Goal: Task Accomplishment & Management: Use online tool/utility

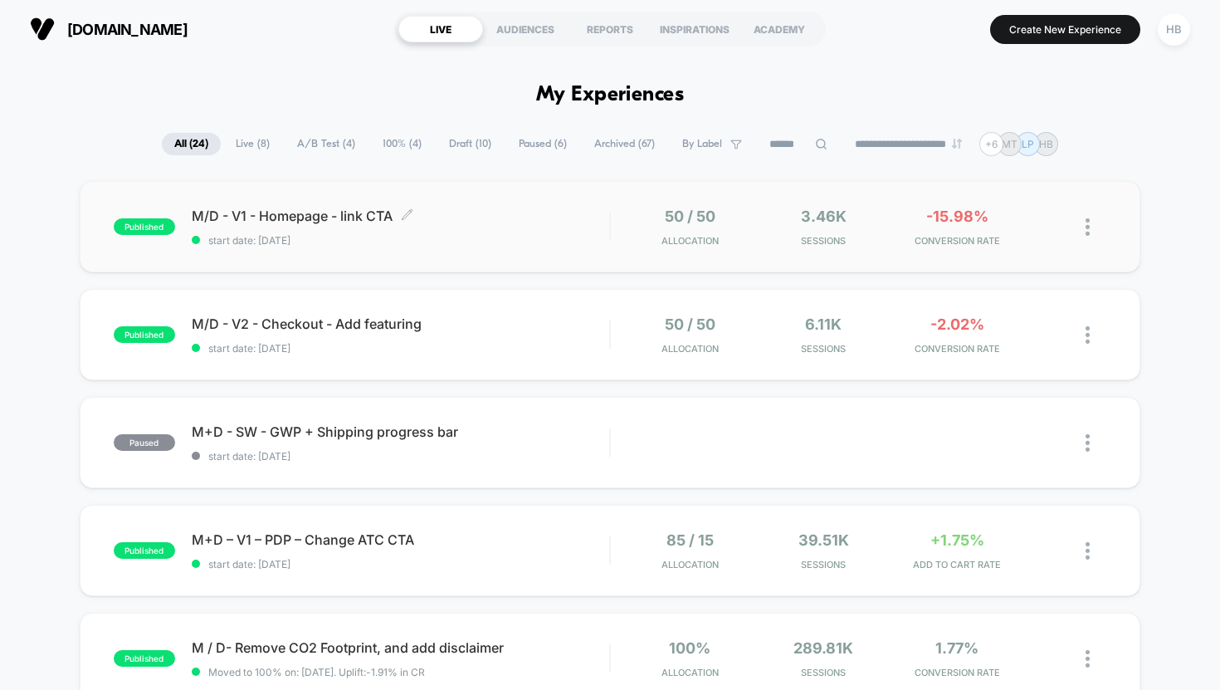
click at [481, 223] on div "M/D - V1 - Homepage - link CTA Click to edit experience details Click to edit e…" at bounding box center [401, 227] width 418 height 39
click at [372, 332] on div "M/D - V2 - Checkout - Add featuring Click to edit experience details Click to e…" at bounding box center [401, 334] width 418 height 39
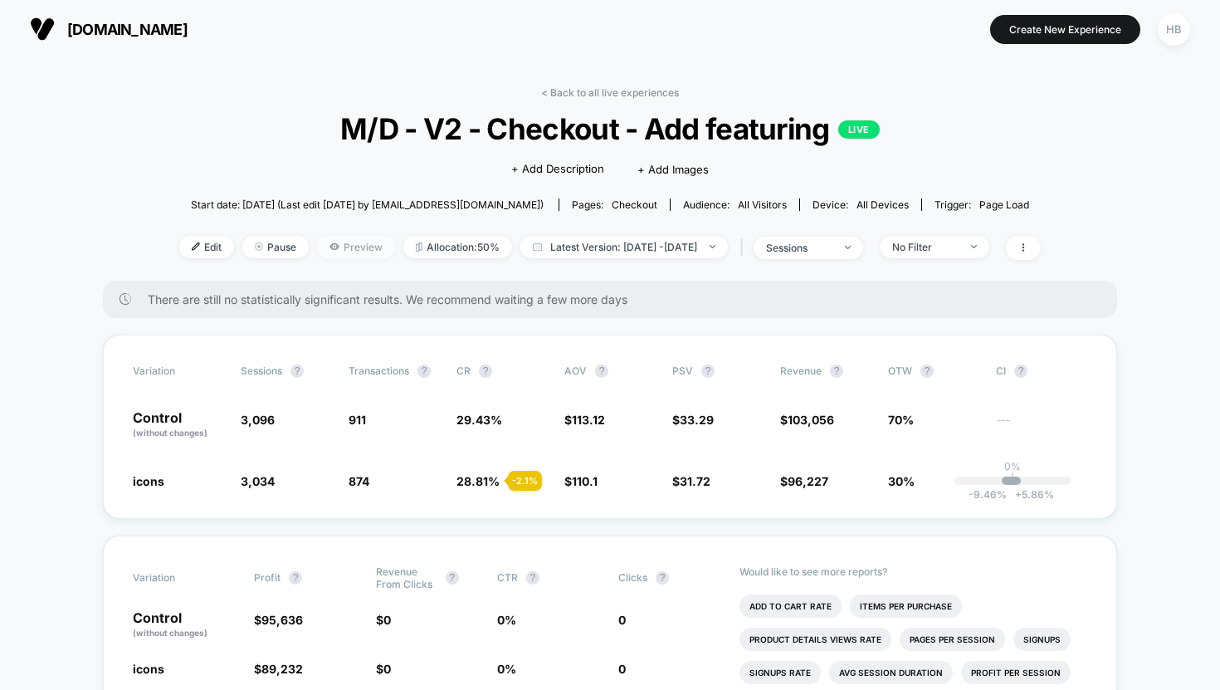
click at [335, 250] on span "Preview" at bounding box center [356, 247] width 78 height 22
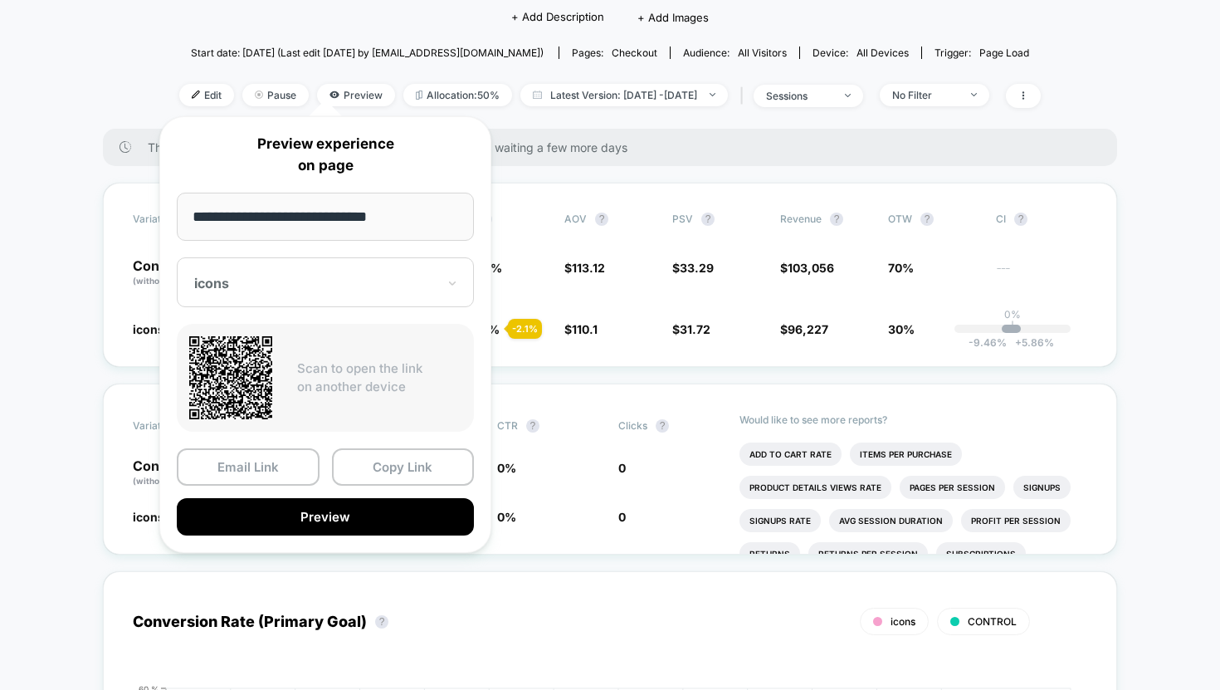
scroll to position [158, 0]
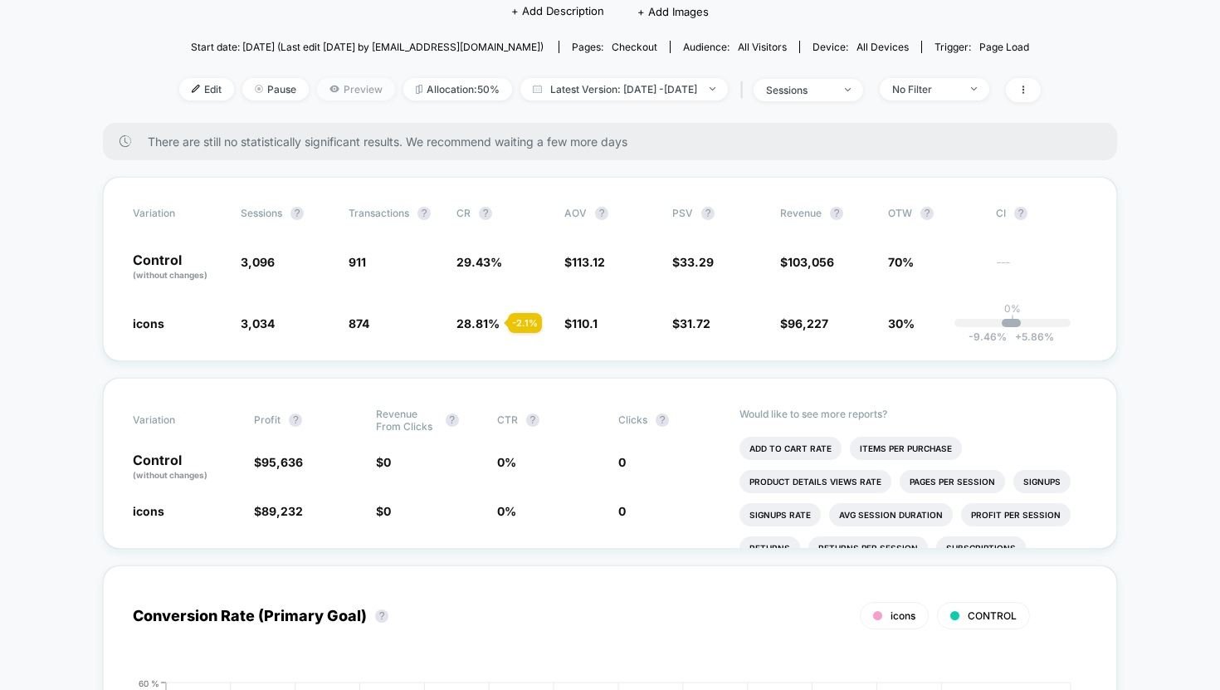
click at [330, 89] on span "Preview" at bounding box center [356, 89] width 78 height 22
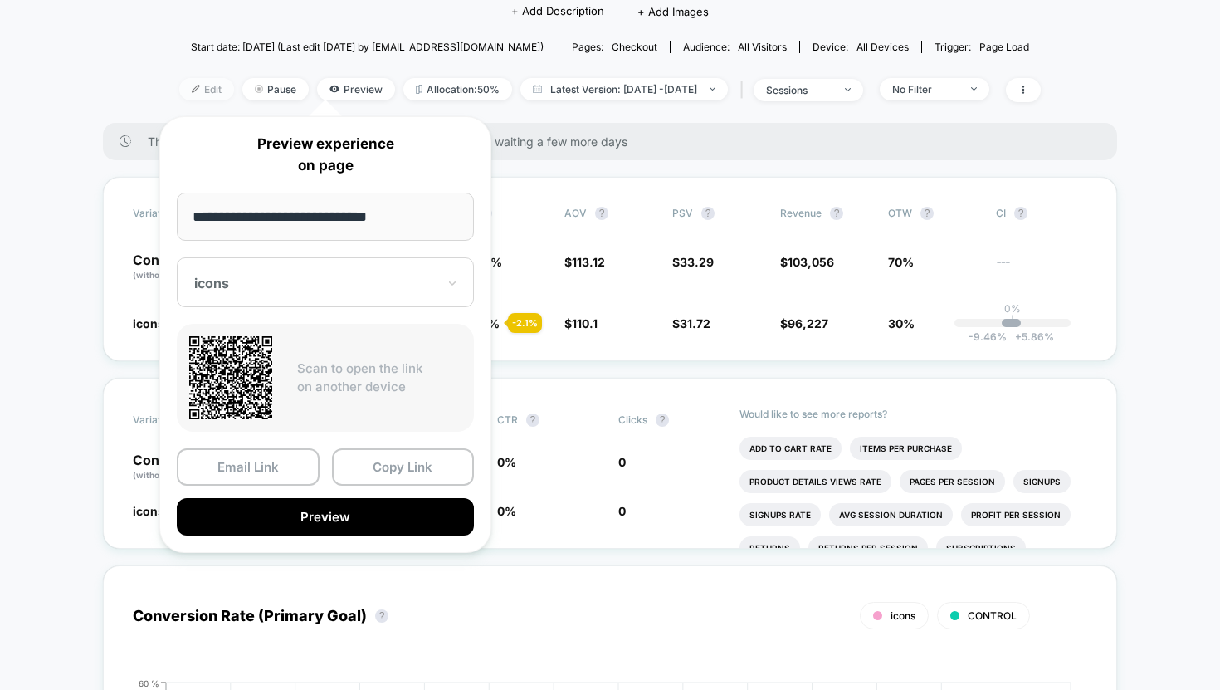
click at [179, 95] on span "Edit" at bounding box center [206, 89] width 55 height 22
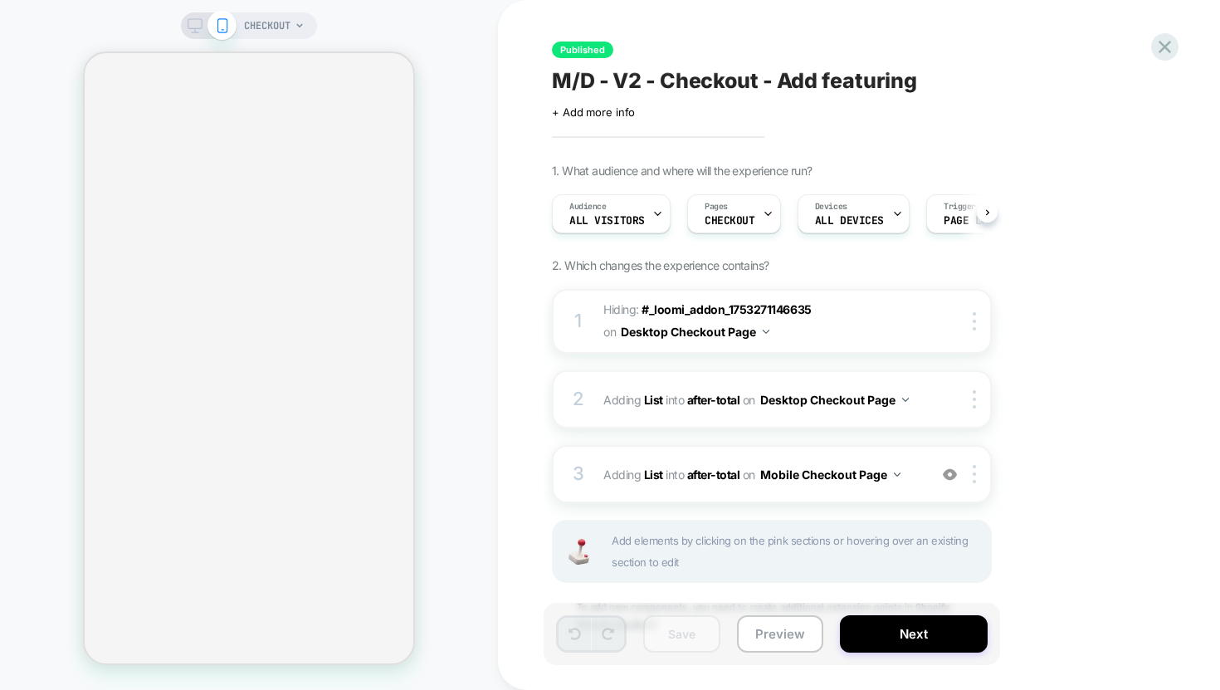
scroll to position [0, 1]
click at [1129, 223] on div "1. What audience and where will the experience run? Audience All Visitors Pages…" at bounding box center [855, 419] width 606 height 510
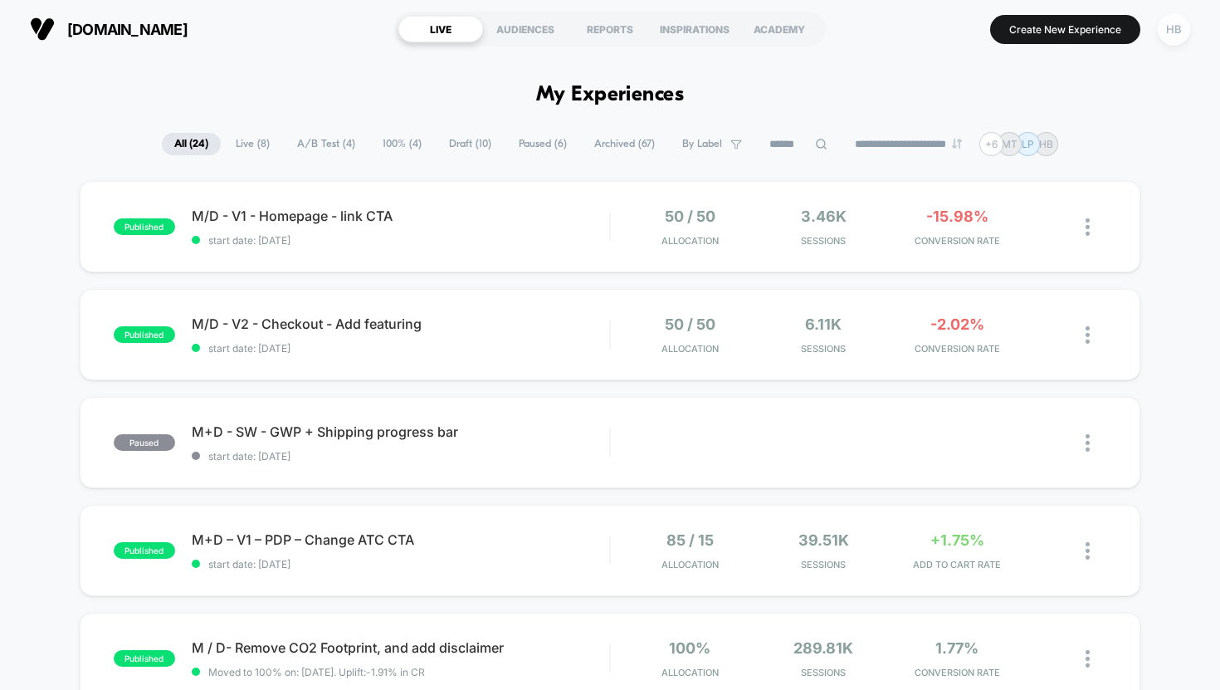
click at [1178, 32] on div "HB" at bounding box center [1174, 29] width 32 height 32
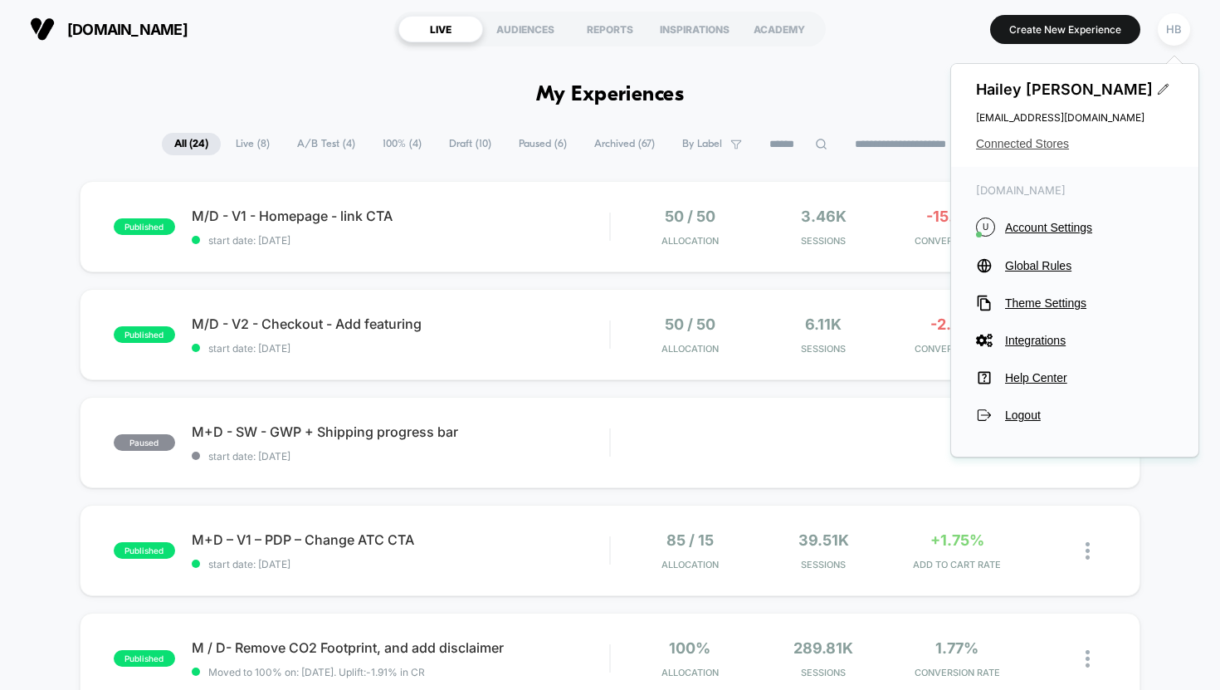
click at [1036, 139] on span "Connected Stores" at bounding box center [1075, 143] width 198 height 13
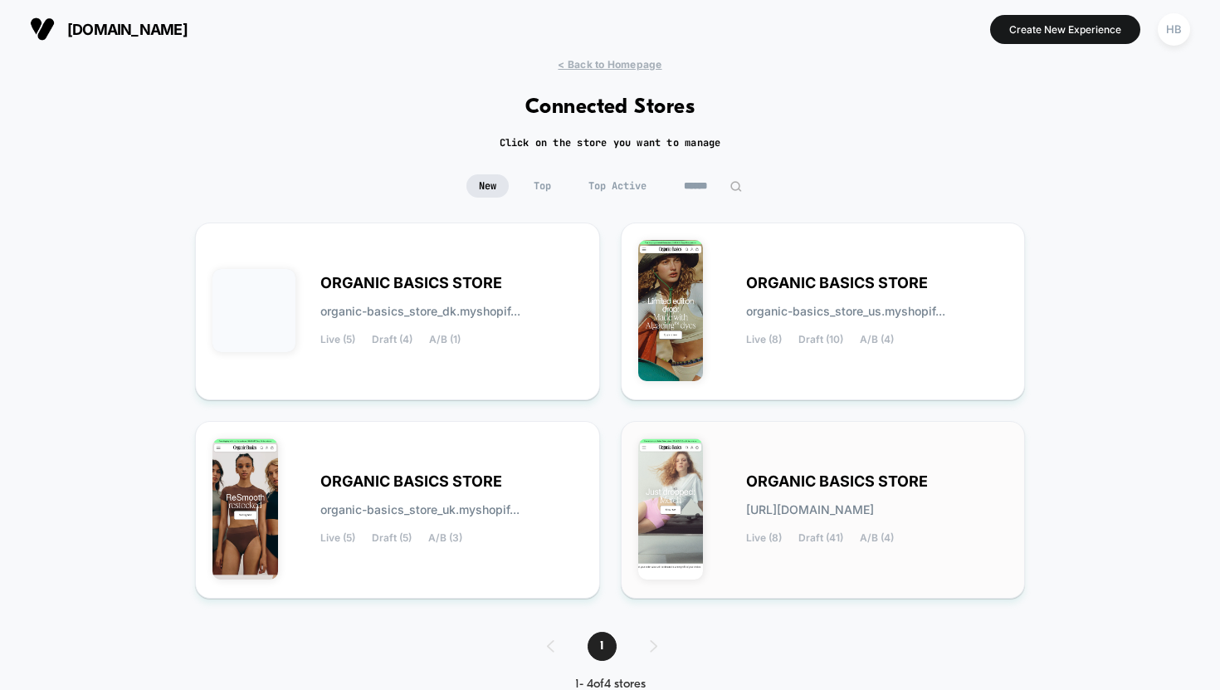
click at [793, 499] on div "ORGANIC BASICS STORE organic-basics_store.myshopify.com Live (8) Draft (41) A/B…" at bounding box center [877, 510] width 262 height 68
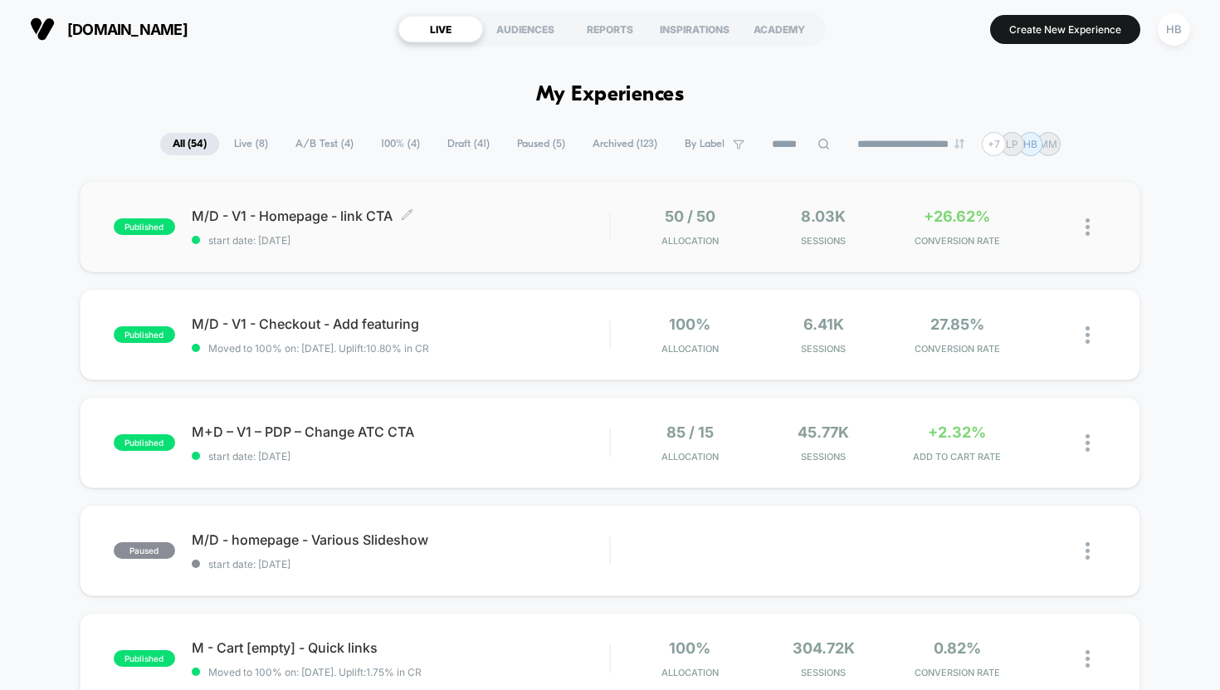
click at [558, 223] on span "M/D - V1 - Homepage - link CTA Click to edit experience details" at bounding box center [401, 216] width 418 height 17
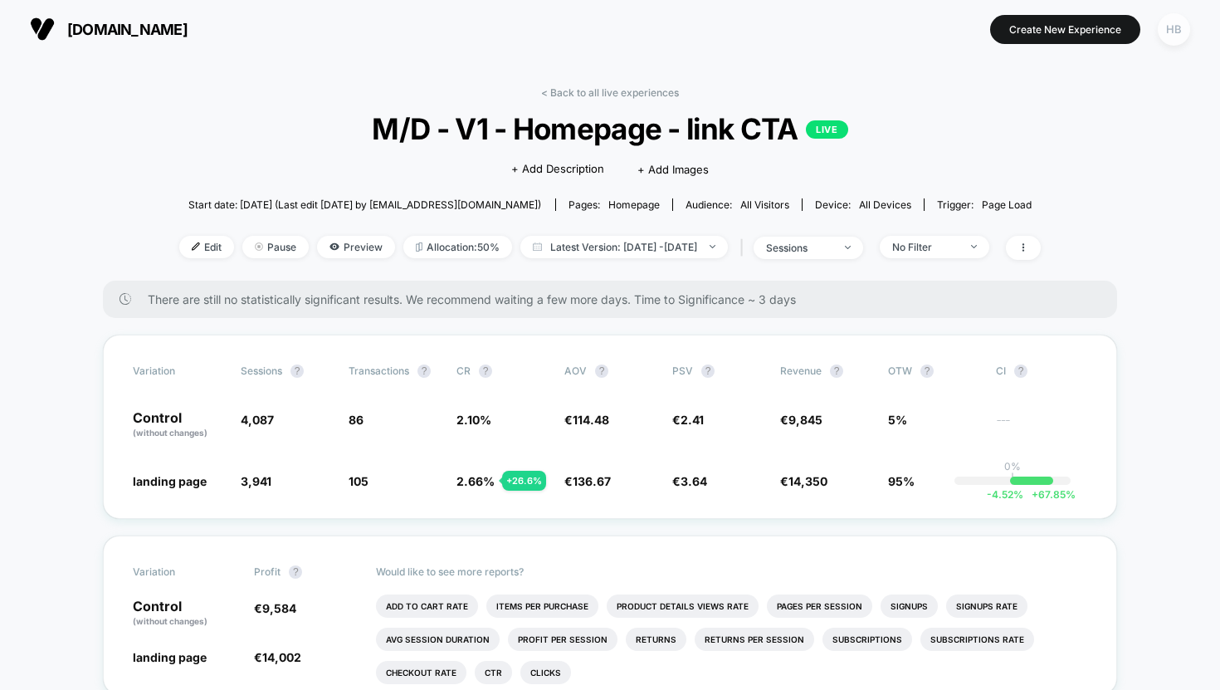
click at [1170, 34] on div "HB" at bounding box center [1174, 29] width 32 height 32
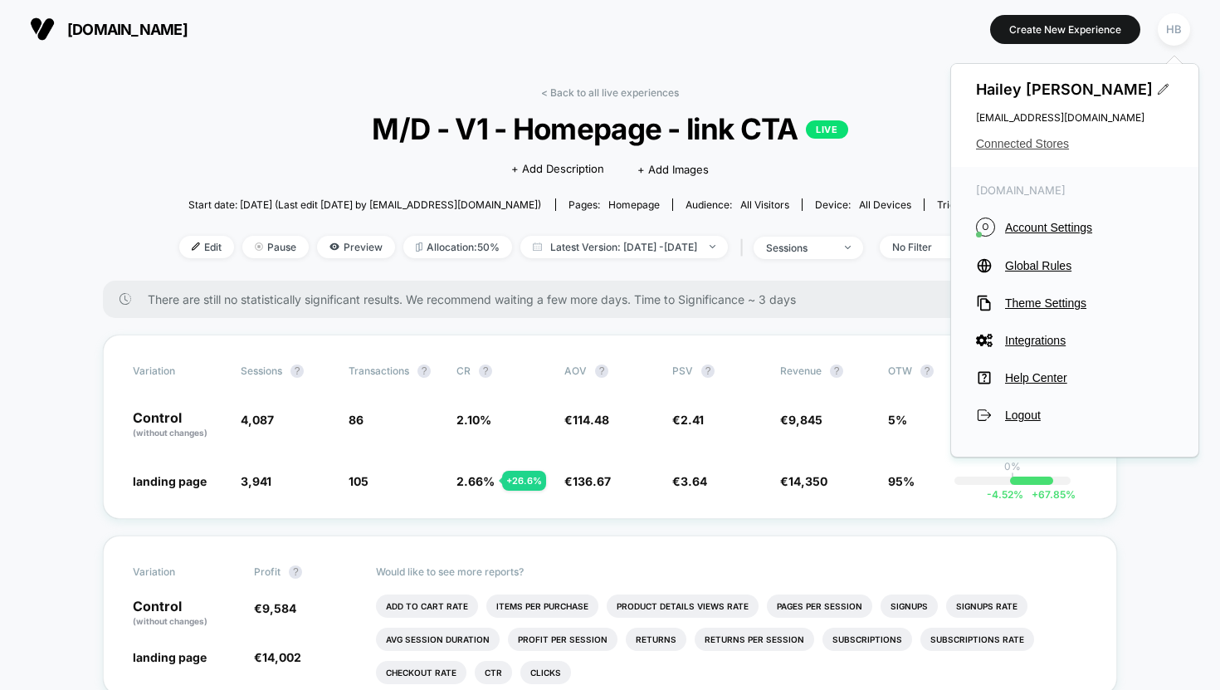
click at [1042, 145] on span "Connected Stores" at bounding box center [1075, 143] width 198 height 13
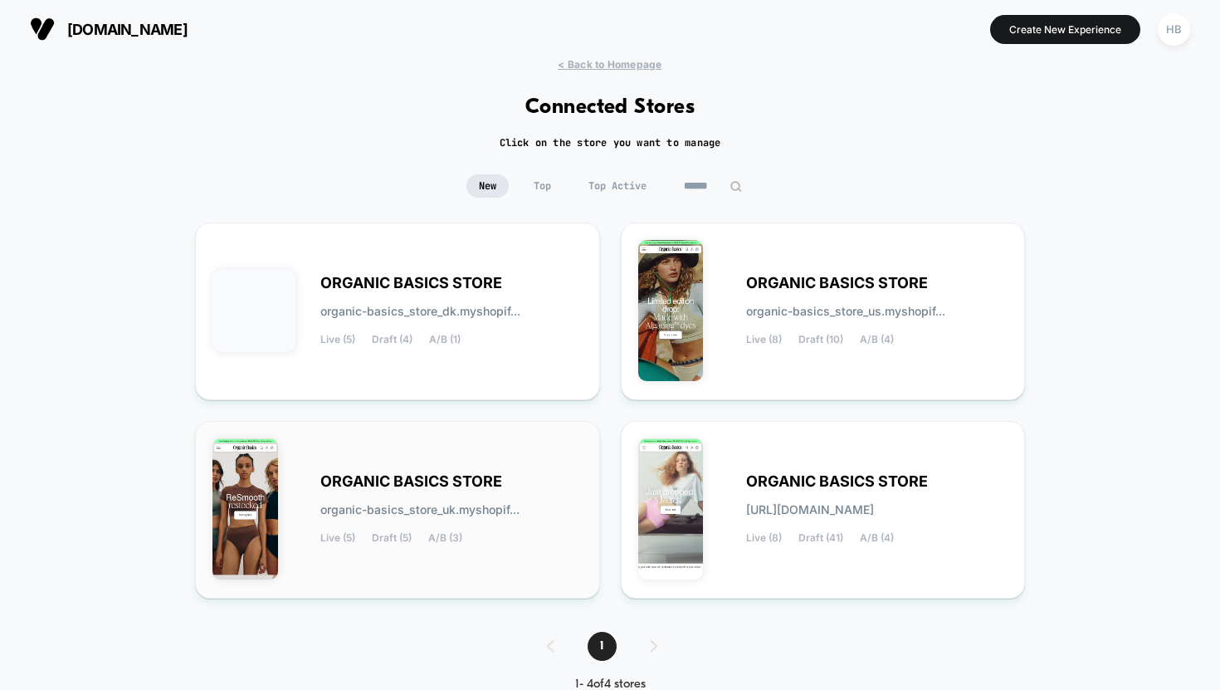
click at [515, 479] on div "ORGANIC BASICS STORE organic-basics_store_uk.myshopif... Live (5) Draft (5) A/B…" at bounding box center [451, 510] width 262 height 68
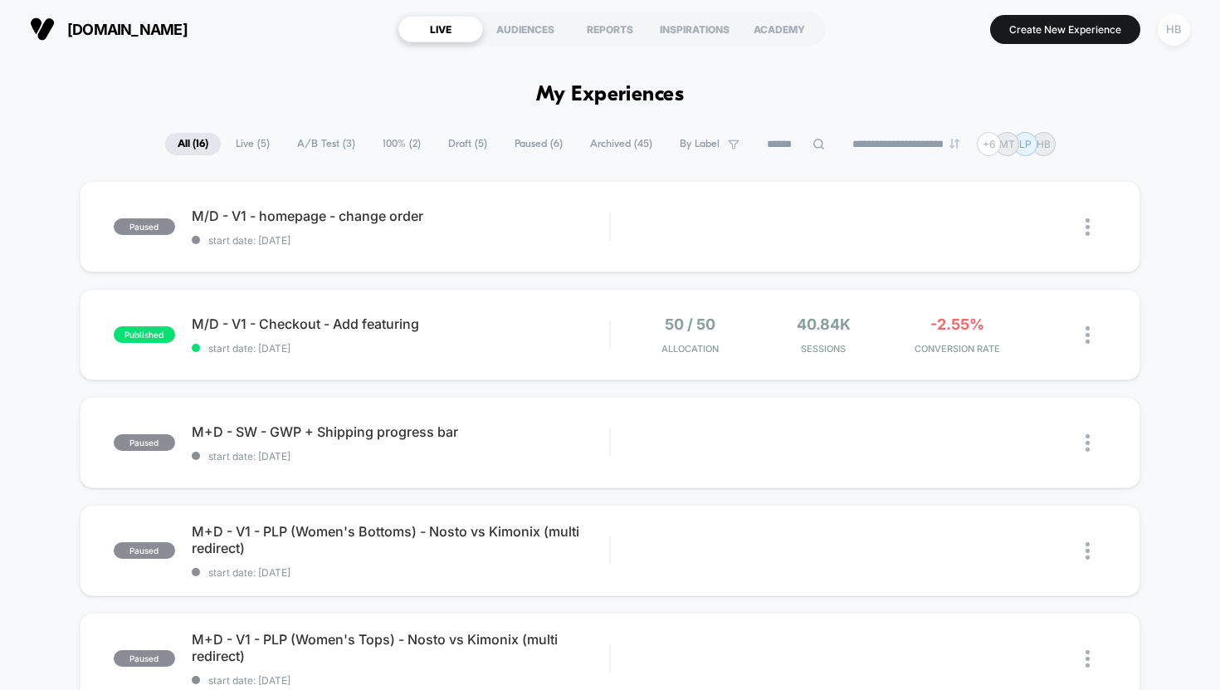
click at [1163, 27] on div "HB" at bounding box center [1174, 29] width 32 height 32
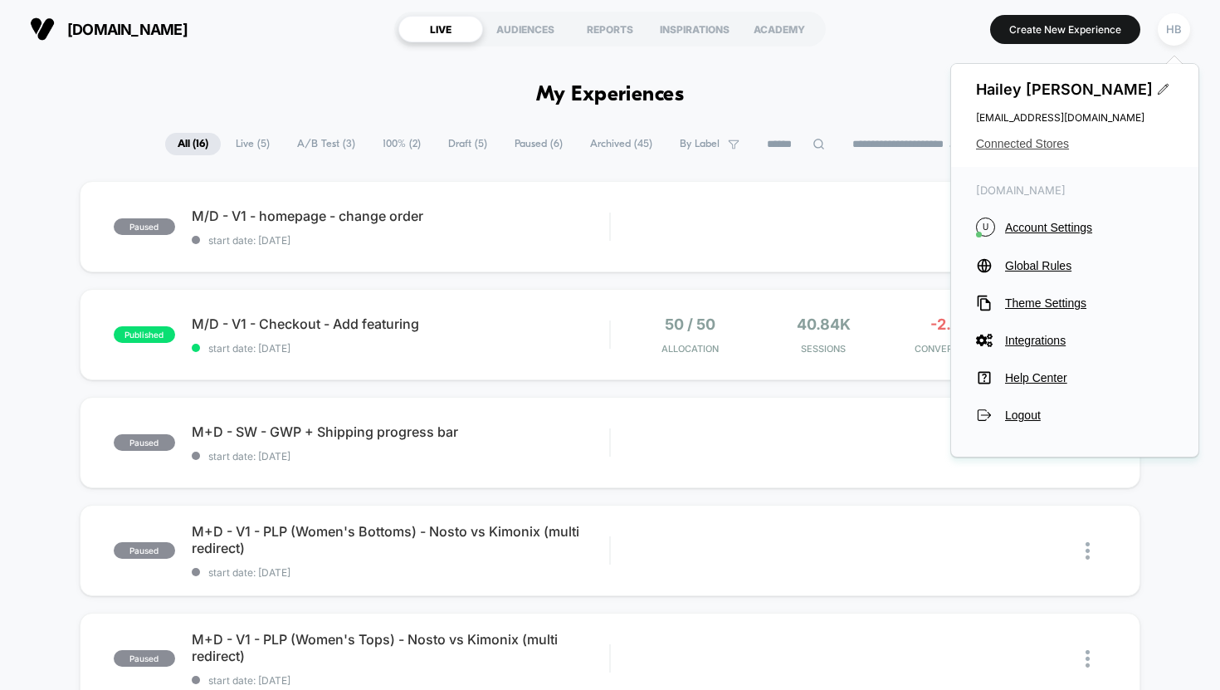
click at [1052, 142] on span "Connected Stores" at bounding box center [1075, 143] width 198 height 13
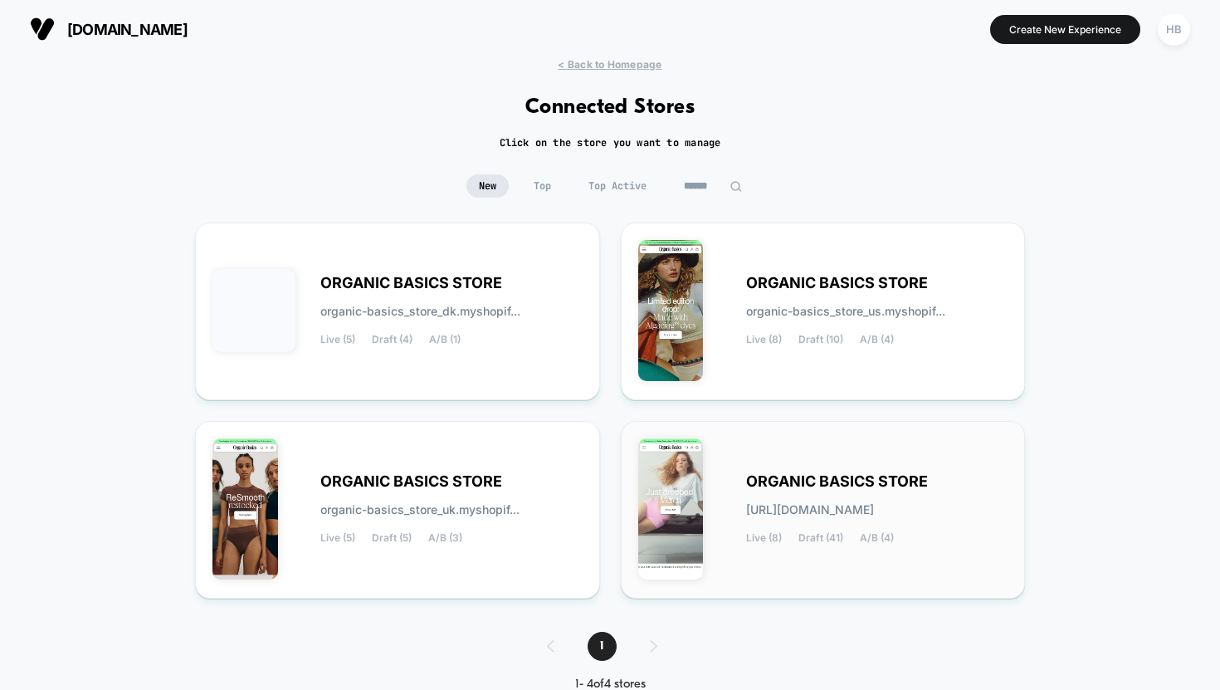
click at [878, 476] on span "ORGANIC BASICS STORE" at bounding box center [837, 482] width 182 height 12
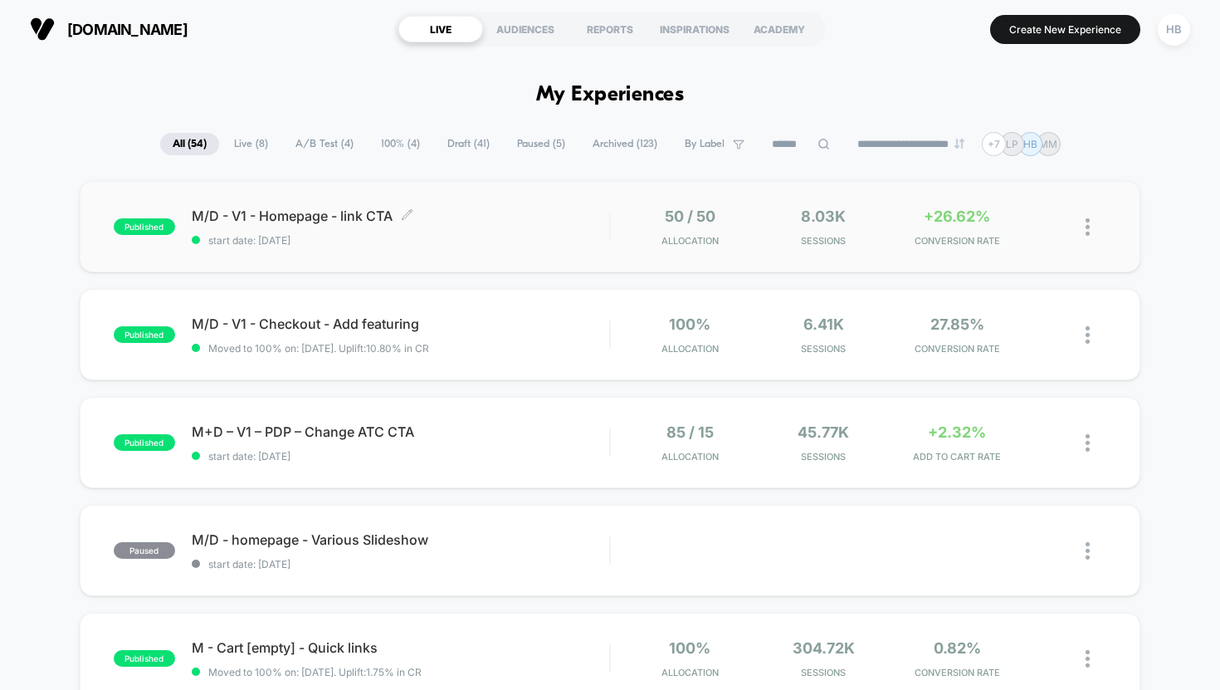
click at [486, 235] on span "start date: [DATE]" at bounding box center [401, 240] width 418 height 12
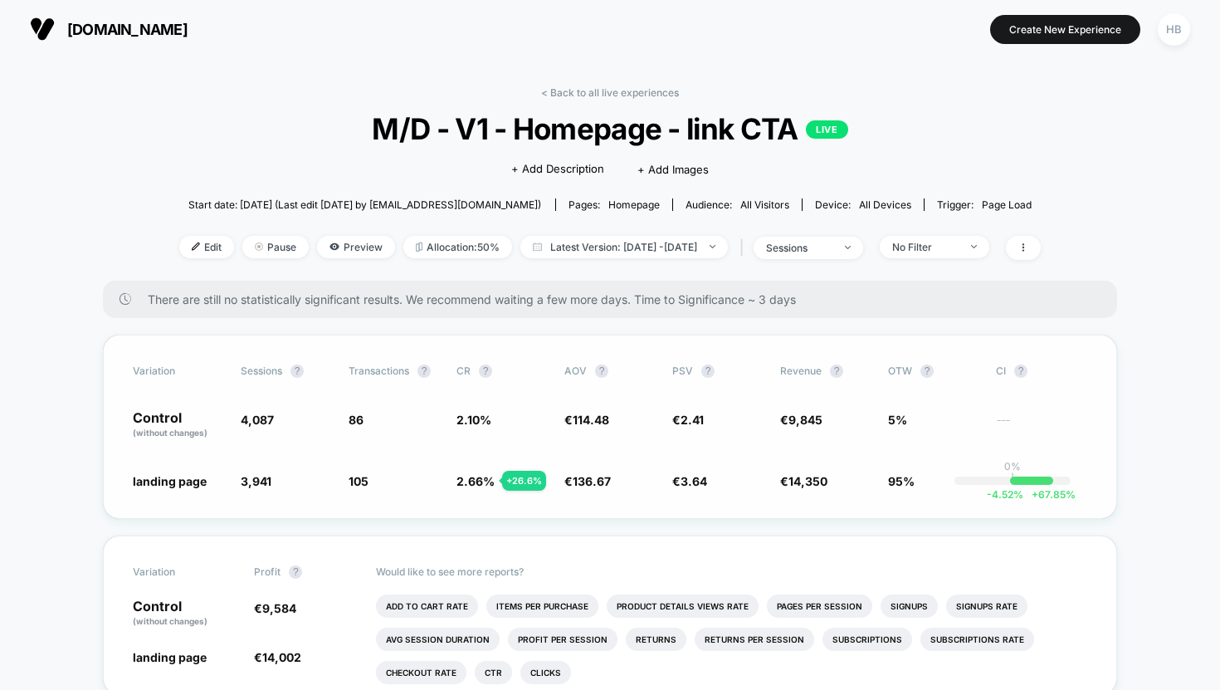
click at [475, 413] on span "2.10 %" at bounding box center [474, 420] width 35 height 14
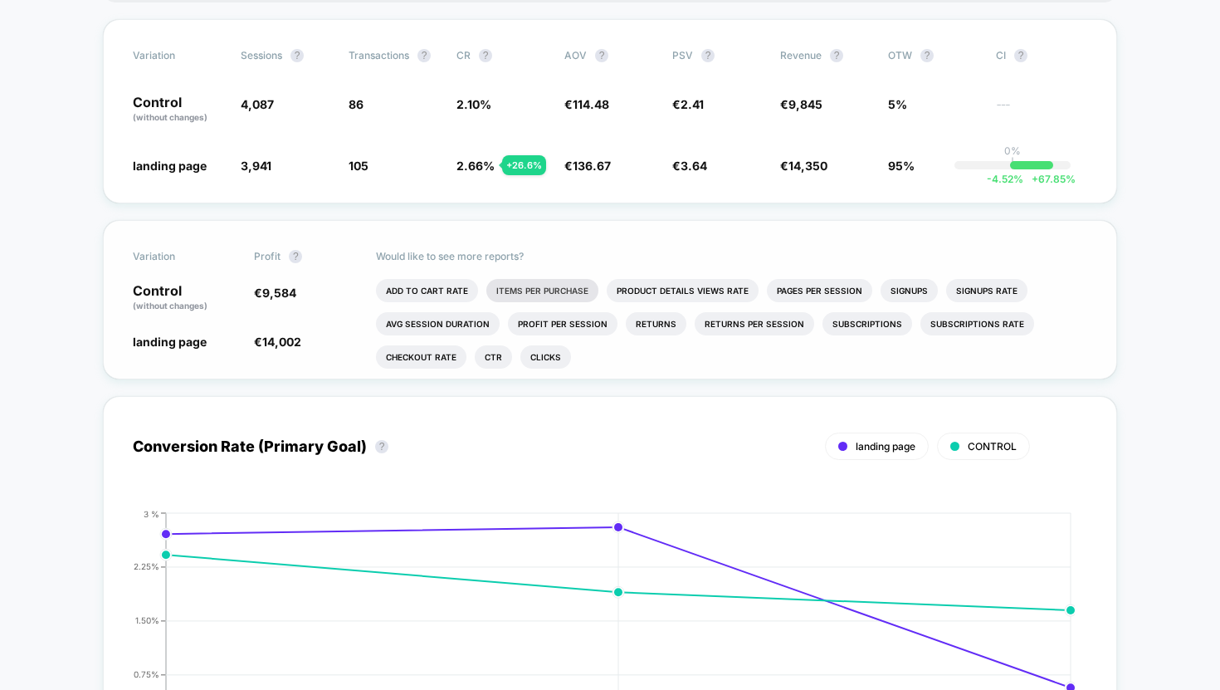
click at [525, 295] on li "Items Per Purchase" at bounding box center [542, 290] width 112 height 23
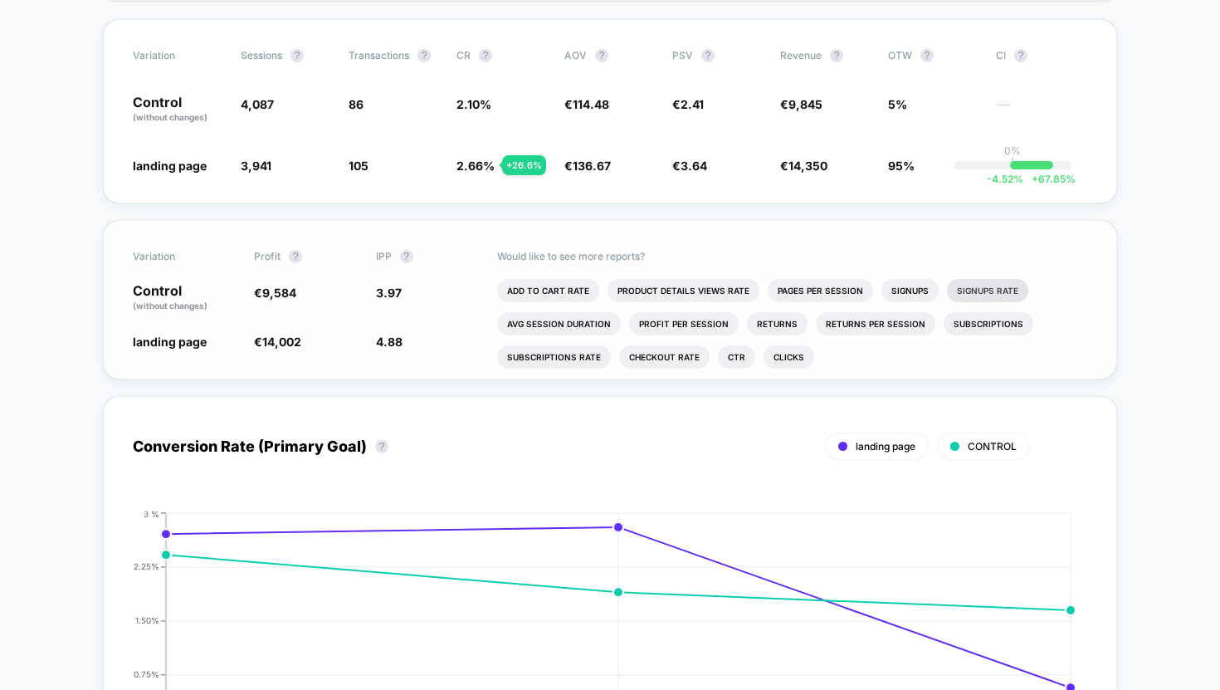
click at [960, 286] on li "Signups Rate" at bounding box center [987, 290] width 81 height 23
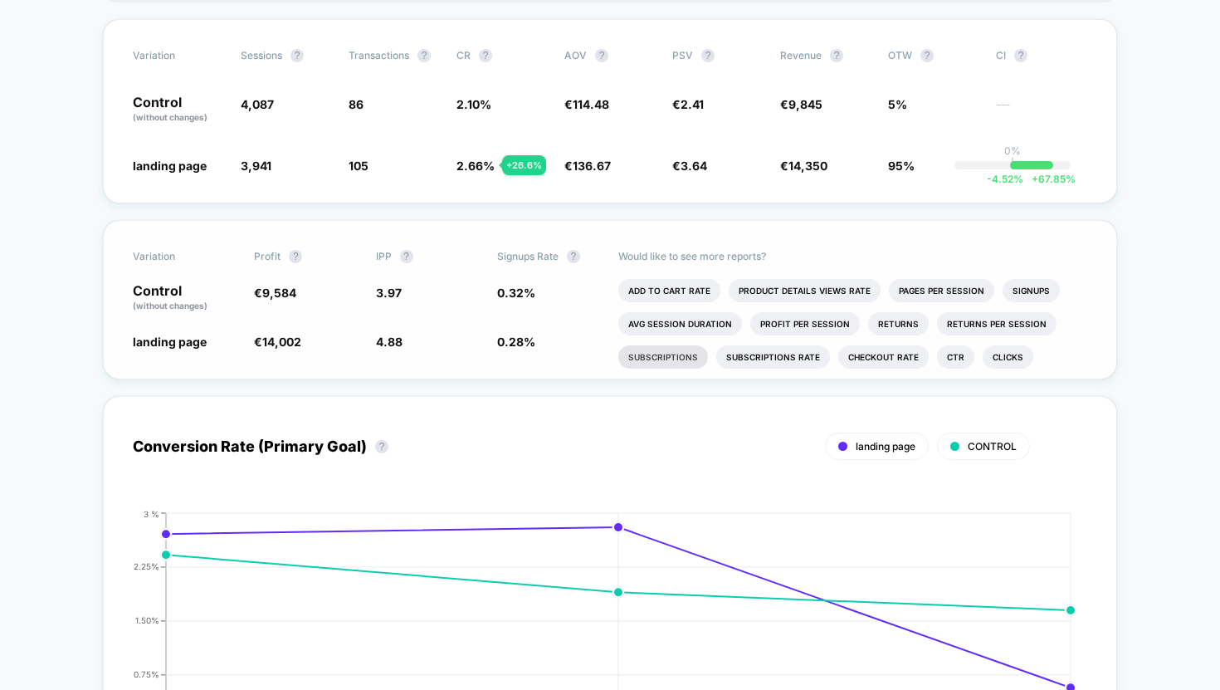
click at [689, 354] on li "Subscriptions" at bounding box center [663, 356] width 90 height 23
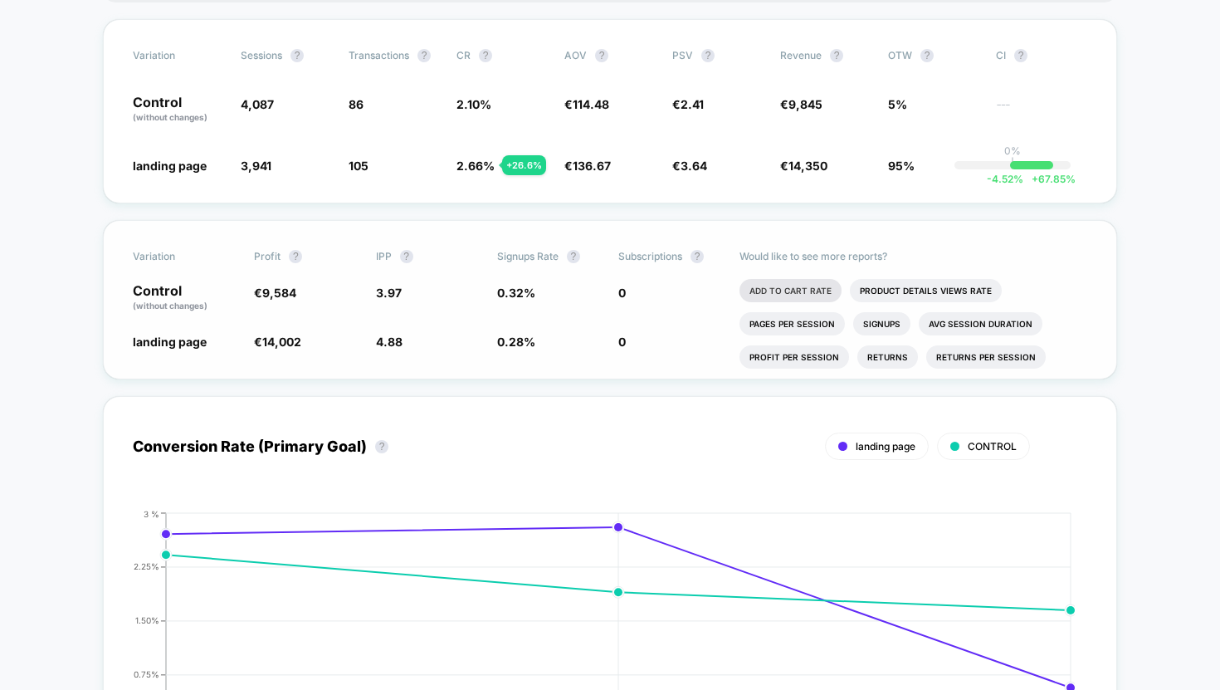
click at [800, 298] on li "Add To Cart Rate" at bounding box center [791, 290] width 102 height 23
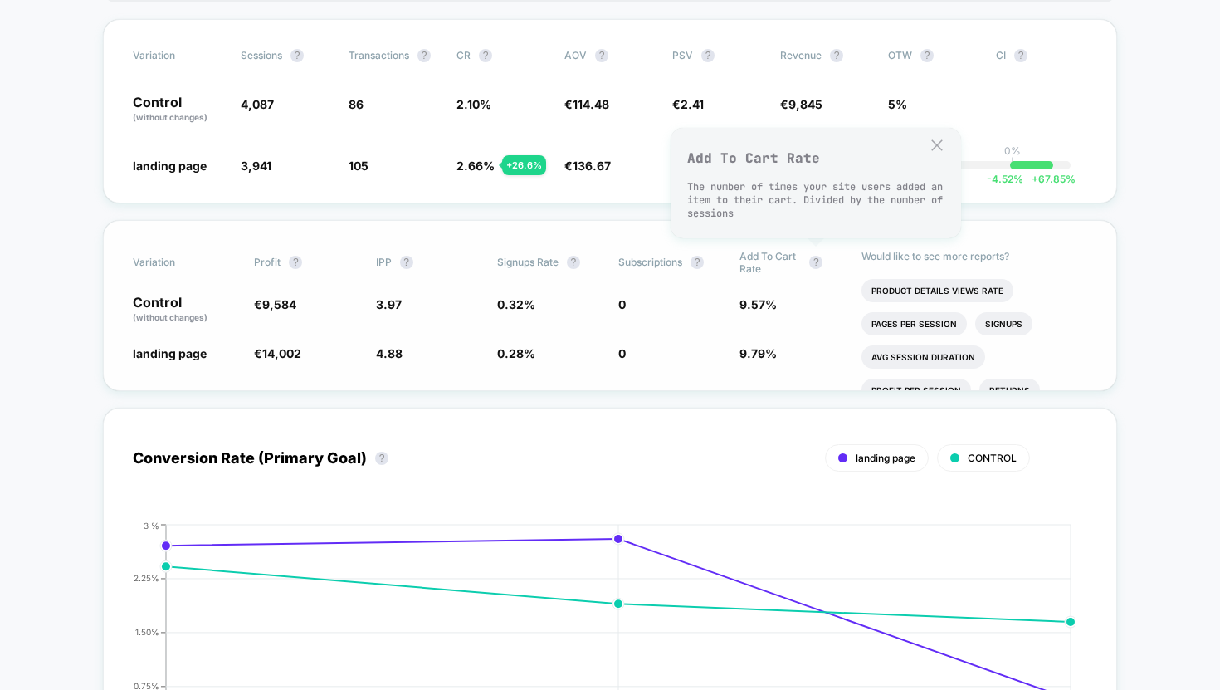
click at [821, 255] on span "Add To Cart Rate ?" at bounding box center [785, 262] width 91 height 25
click at [809, 257] on button "?" at bounding box center [815, 262] width 13 height 13
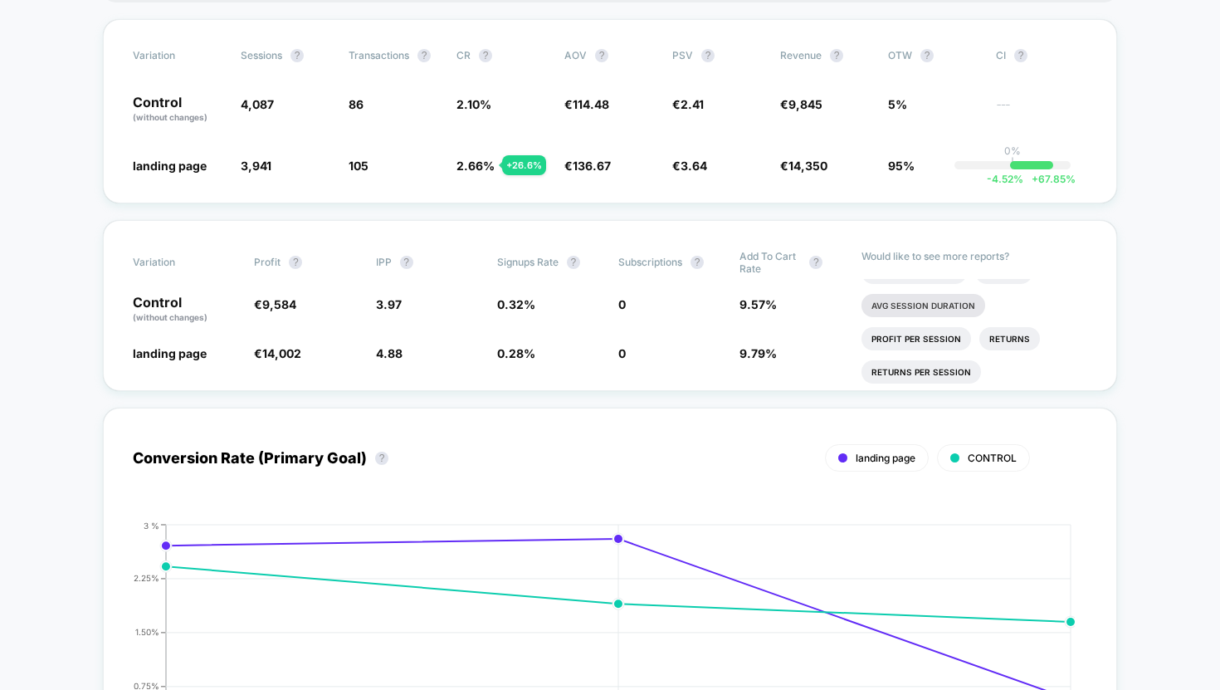
scroll to position [67, 0]
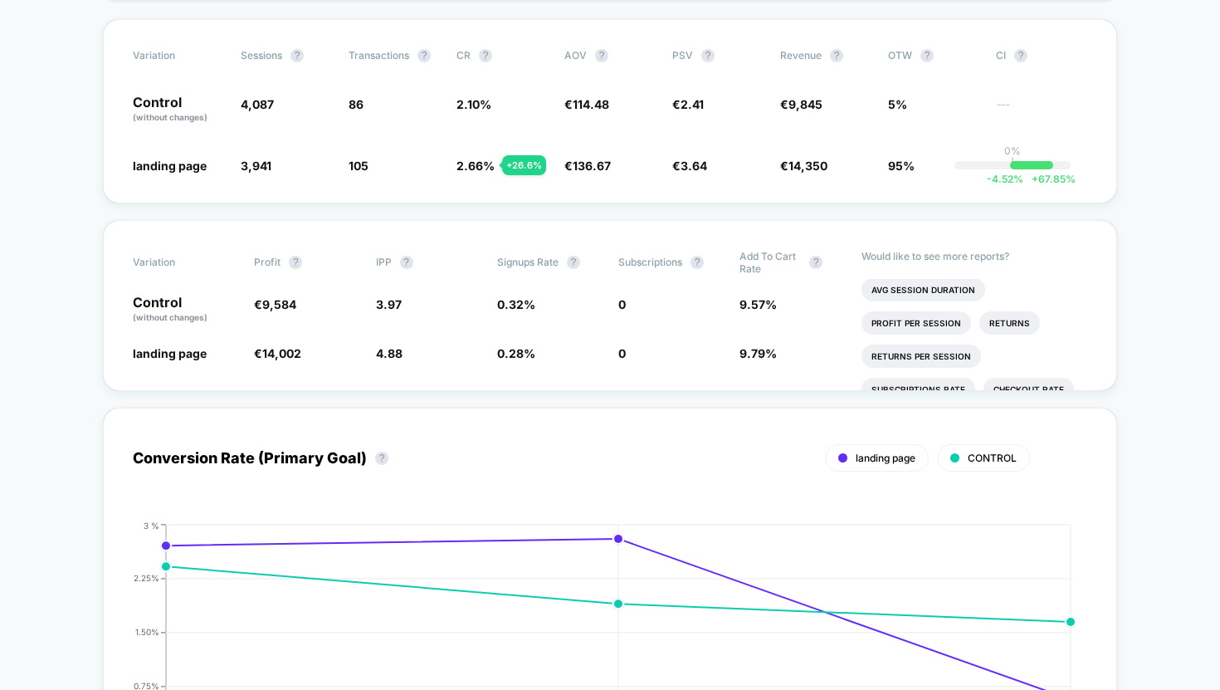
click at [742, 304] on span "9.57 %" at bounding box center [758, 304] width 37 height 14
click at [757, 346] on span "9.79 %" at bounding box center [758, 353] width 37 height 14
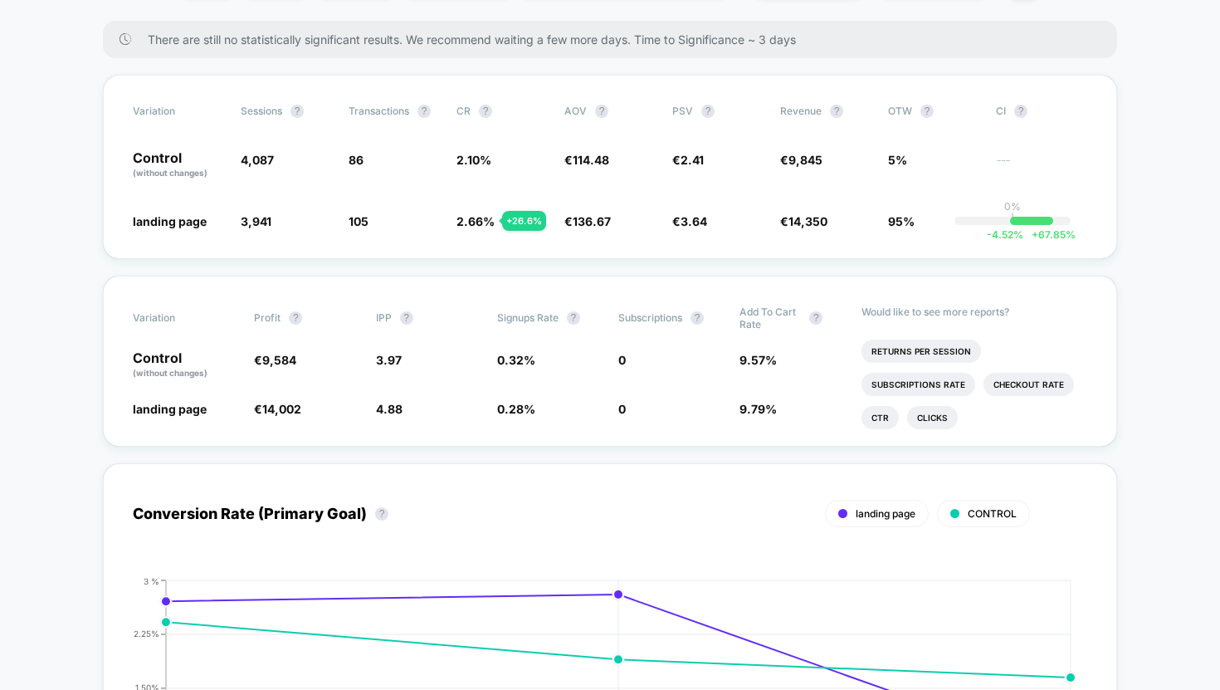
scroll to position [154, 0]
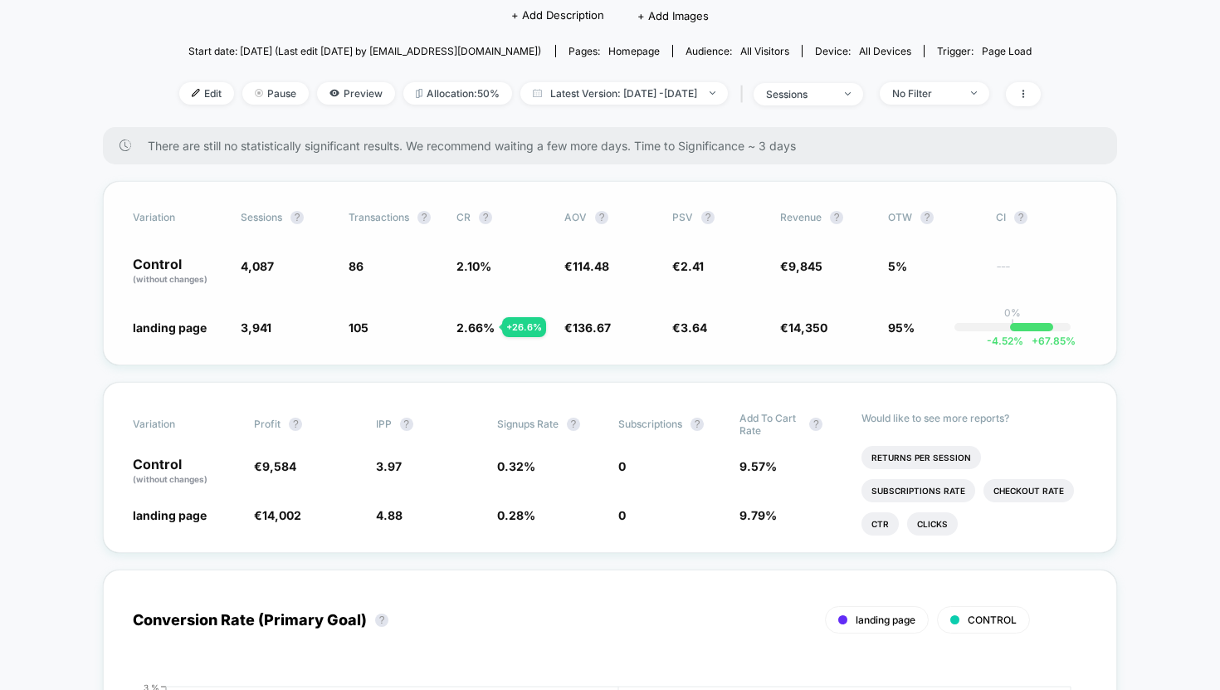
drag, startPoint x: 455, startPoint y: 270, endPoint x: 500, endPoint y: 269, distance: 44.8
click at [500, 269] on div "Control (without changes) 4,087 86 2.10 % € 114.48 € 2.41 € 9,845 5% ---" at bounding box center [610, 271] width 955 height 28
drag, startPoint x: 491, startPoint y: 266, endPoint x: 468, endPoint y: 266, distance: 22.4
click at [468, 266] on span "2.10 %" at bounding box center [474, 266] width 35 height 14
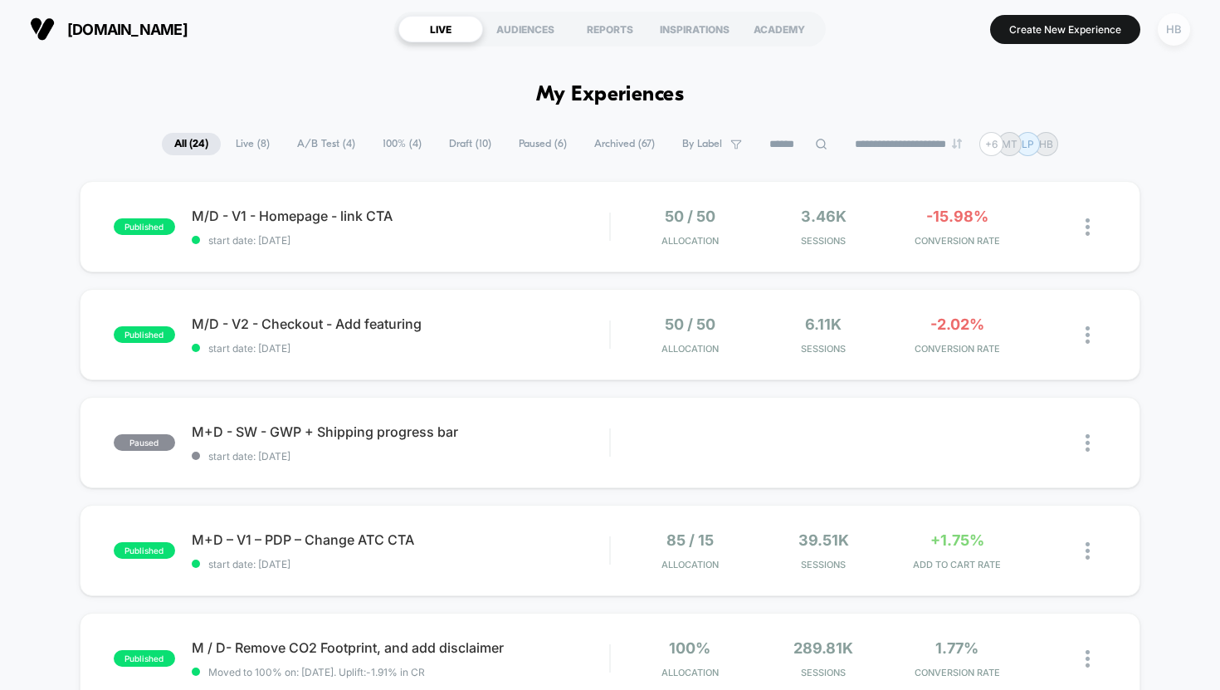
click at [1177, 30] on div "HB" at bounding box center [1174, 29] width 32 height 32
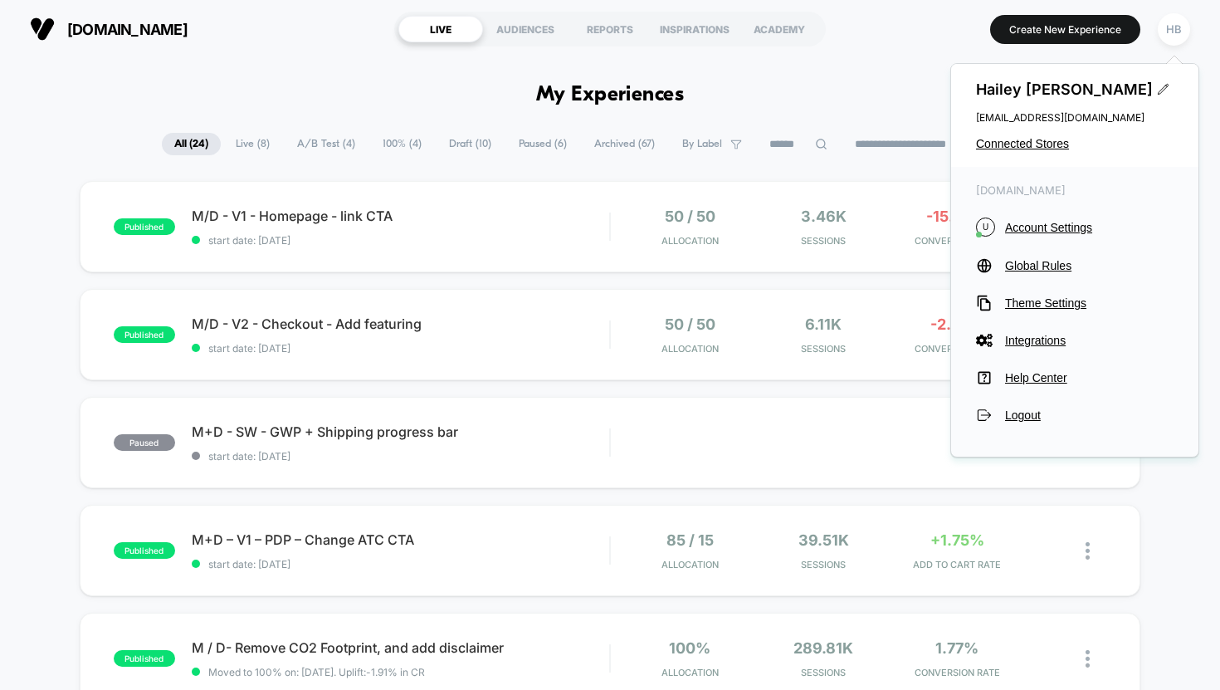
click at [1051, 133] on div "[PERSON_NAME] [EMAIL_ADDRESS][DOMAIN_NAME] Connected Stores" at bounding box center [1074, 115] width 247 height 103
click at [1047, 144] on span "Connected Stores" at bounding box center [1075, 143] width 198 height 13
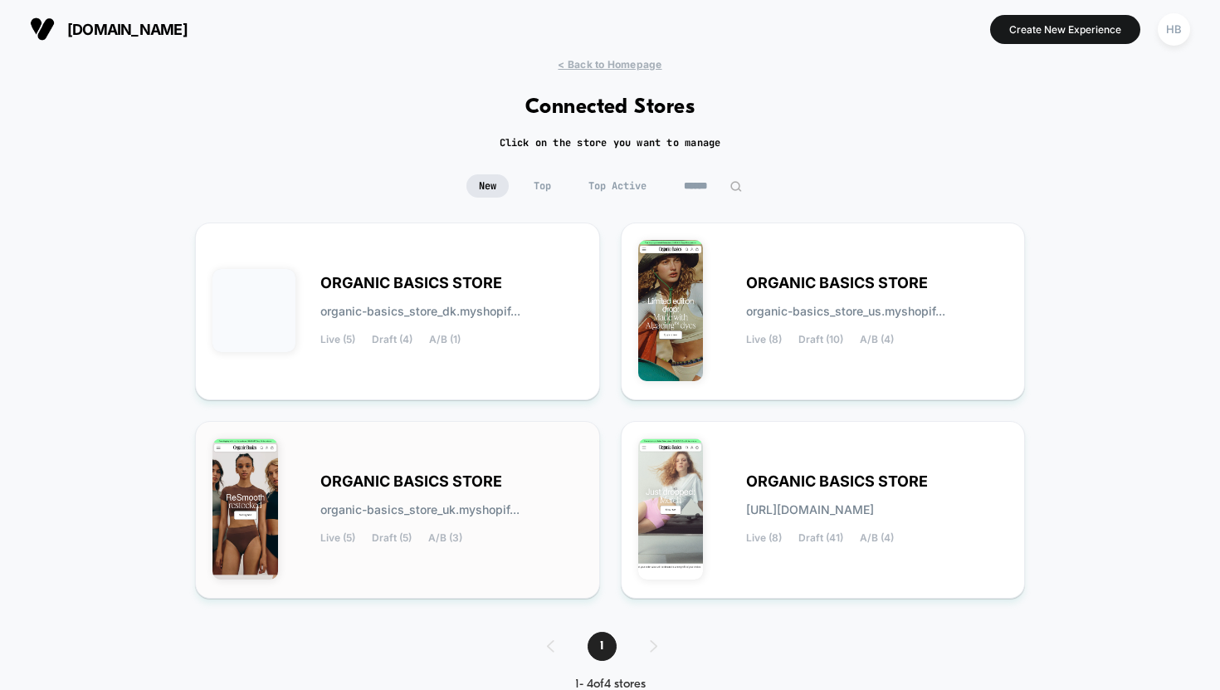
click at [507, 504] on span "organic-basics_store_uk.myshopif..." at bounding box center [419, 510] width 199 height 12
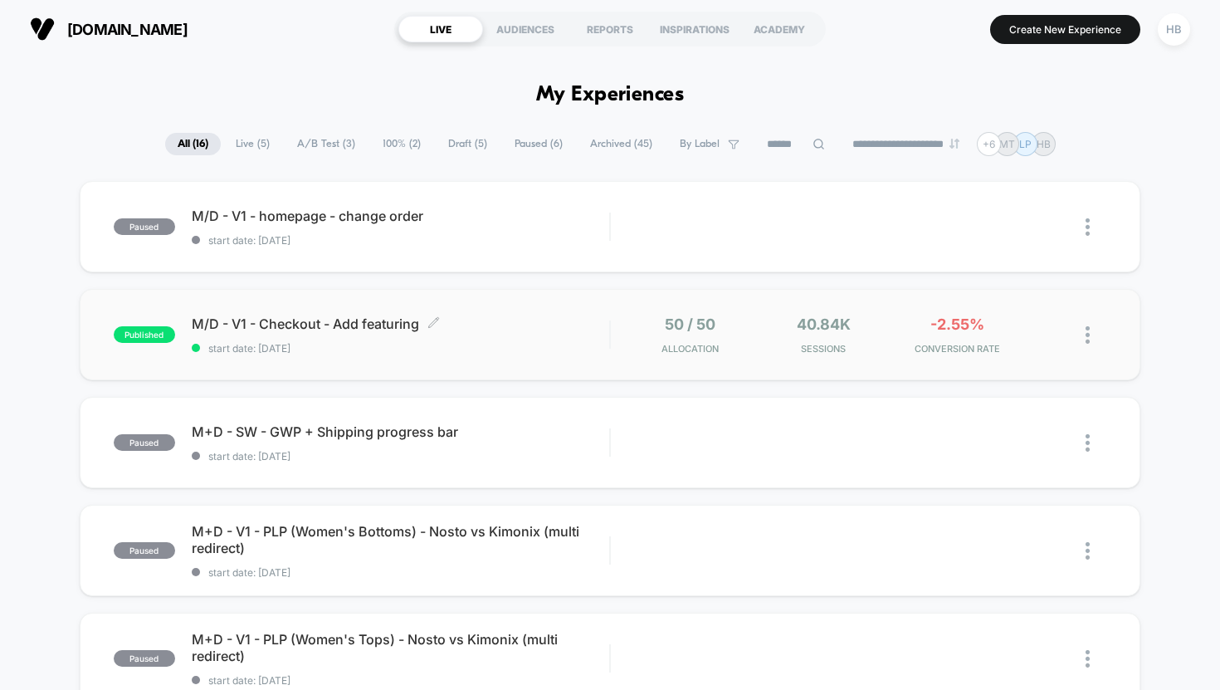
click at [577, 320] on span "M/D - V1 - Checkout - Add featuring Click to edit experience details" at bounding box center [401, 323] width 418 height 17
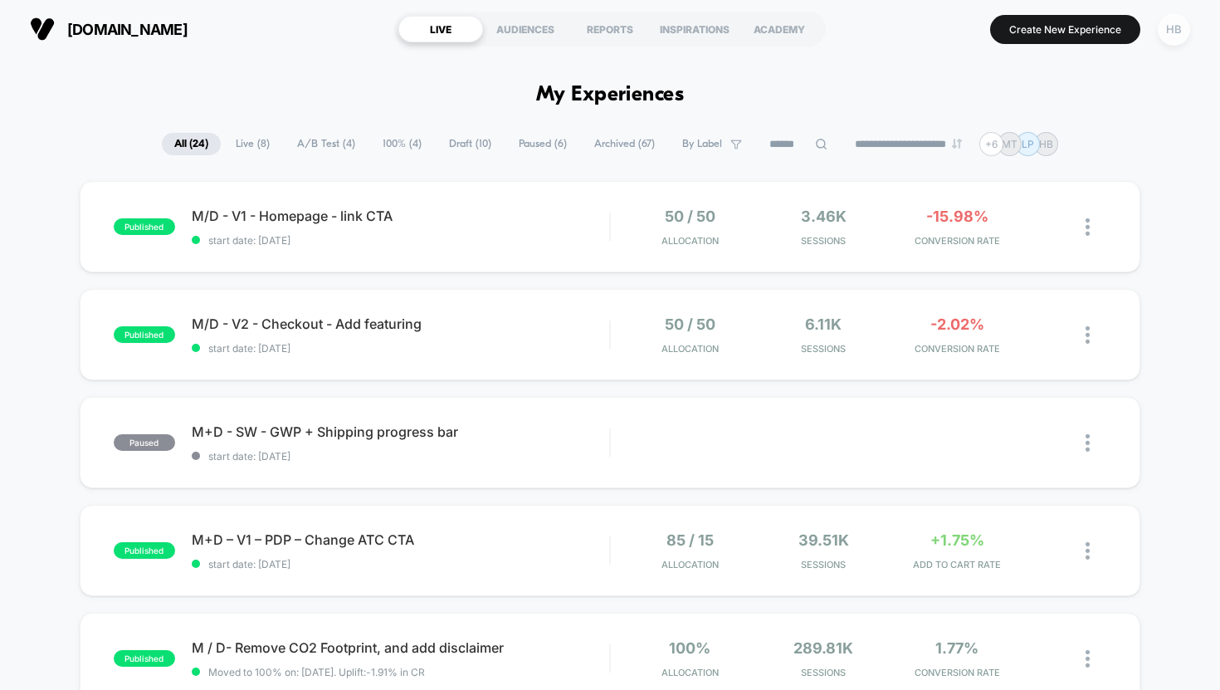
click at [1163, 35] on div "HB" at bounding box center [1174, 29] width 32 height 32
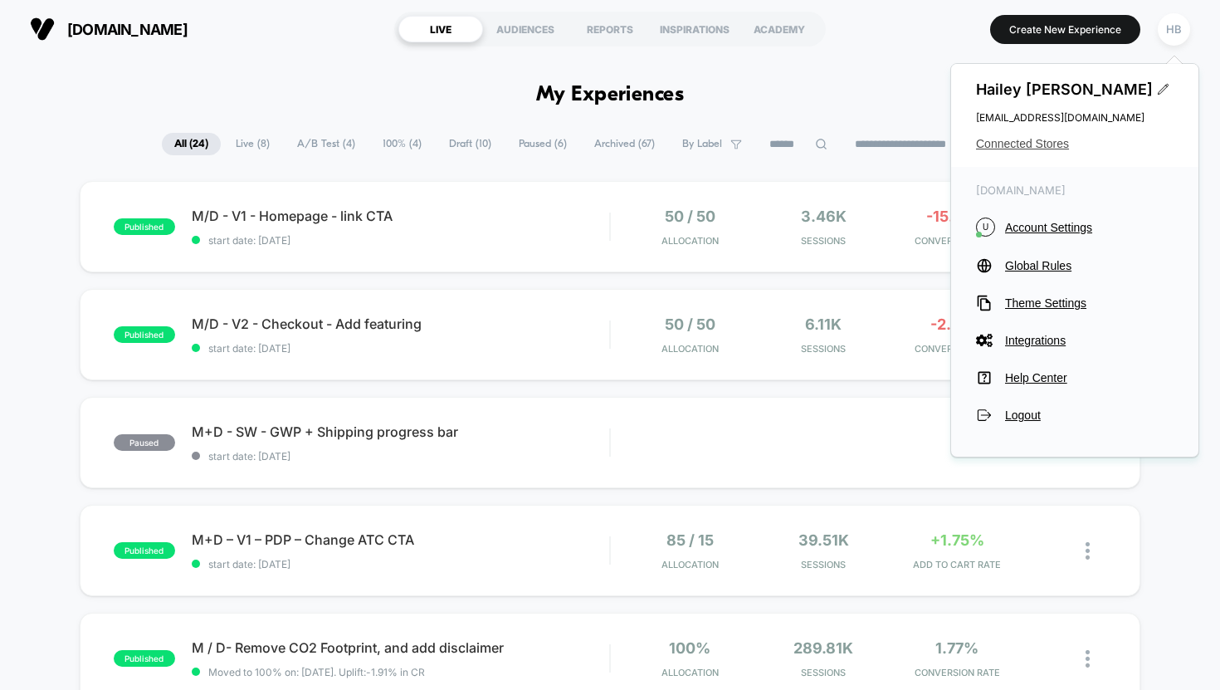
click at [1042, 146] on span "Connected Stores" at bounding box center [1075, 143] width 198 height 13
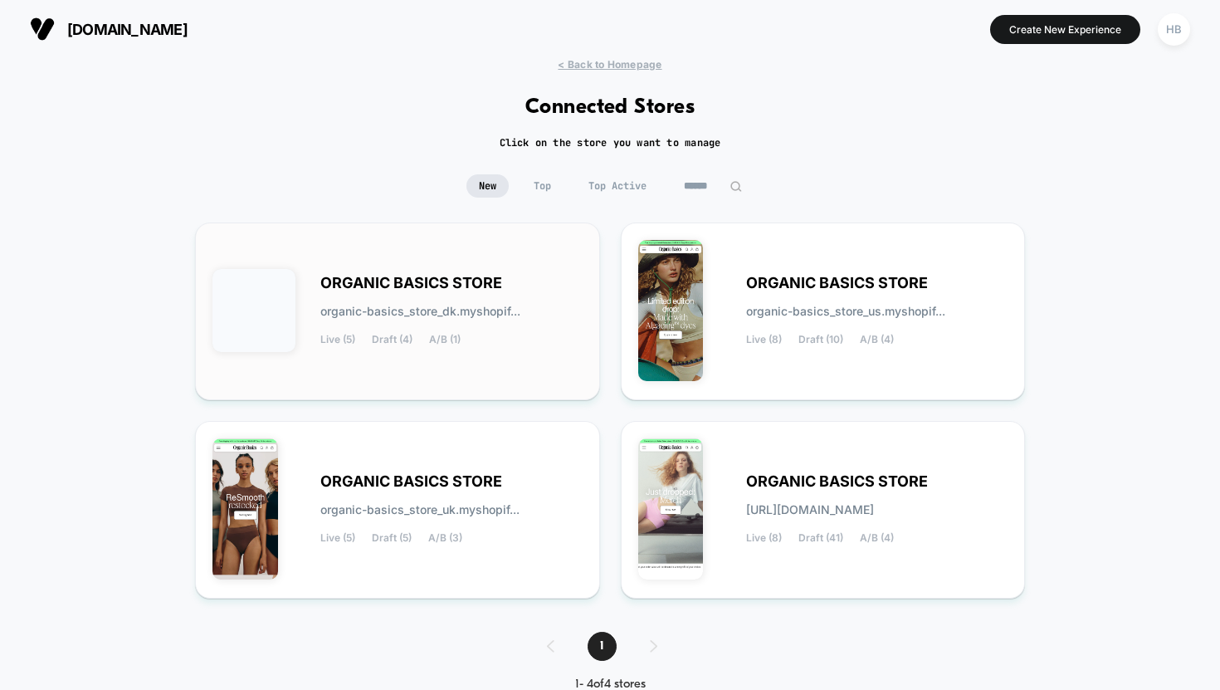
click at [557, 304] on div "ORGANIC BASICS STORE organic-basics_store_dk.myshopif... Live (5) Draft (4) A/B…" at bounding box center [451, 311] width 262 height 68
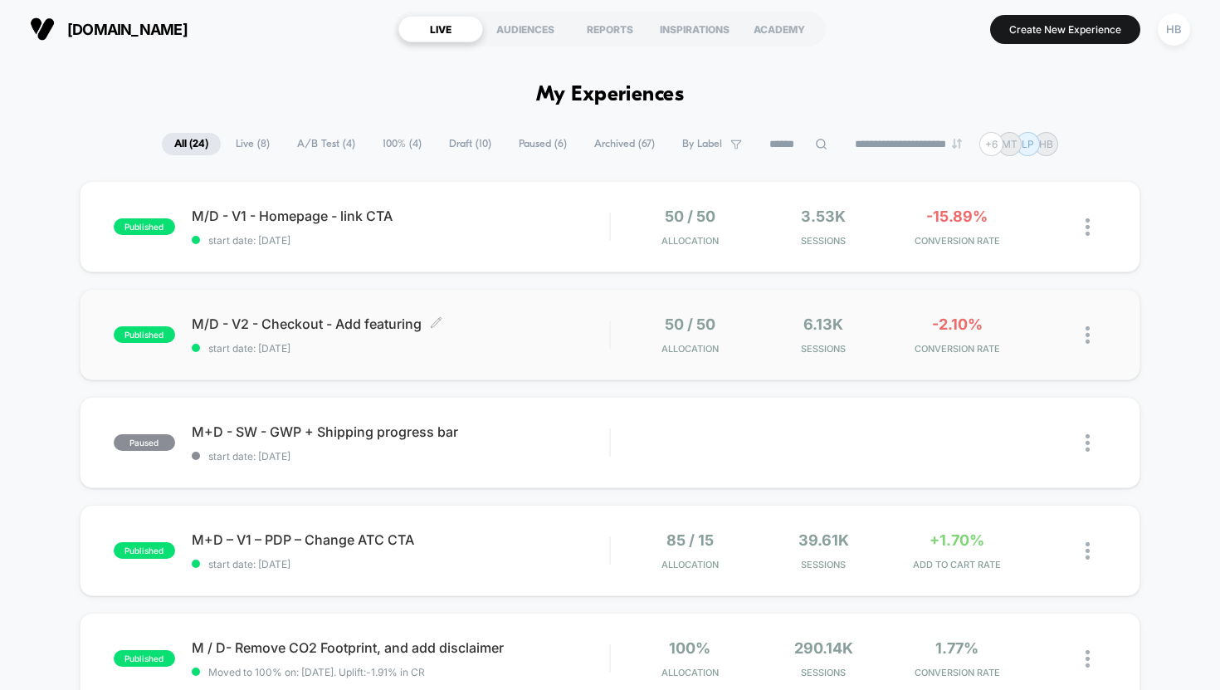
click at [549, 338] on div "M/D - V2 - Checkout - Add featuring Click to edit experience details Click to e…" at bounding box center [401, 334] width 418 height 39
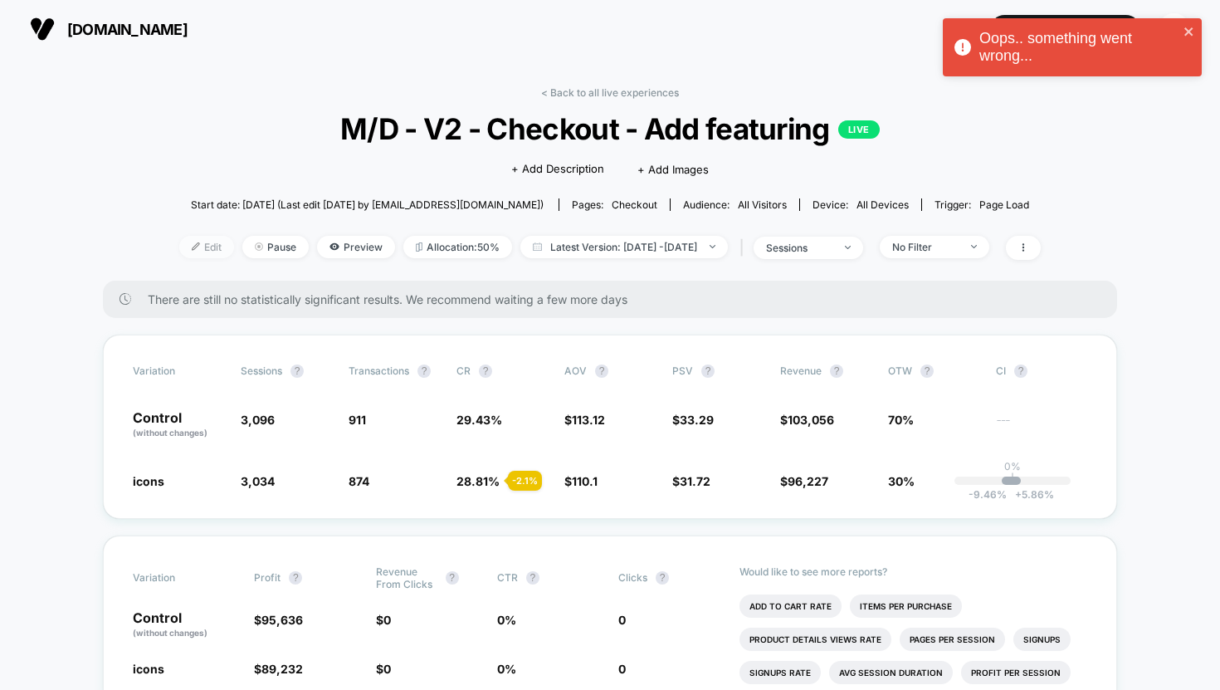
click at [189, 246] on span "Edit" at bounding box center [206, 247] width 55 height 22
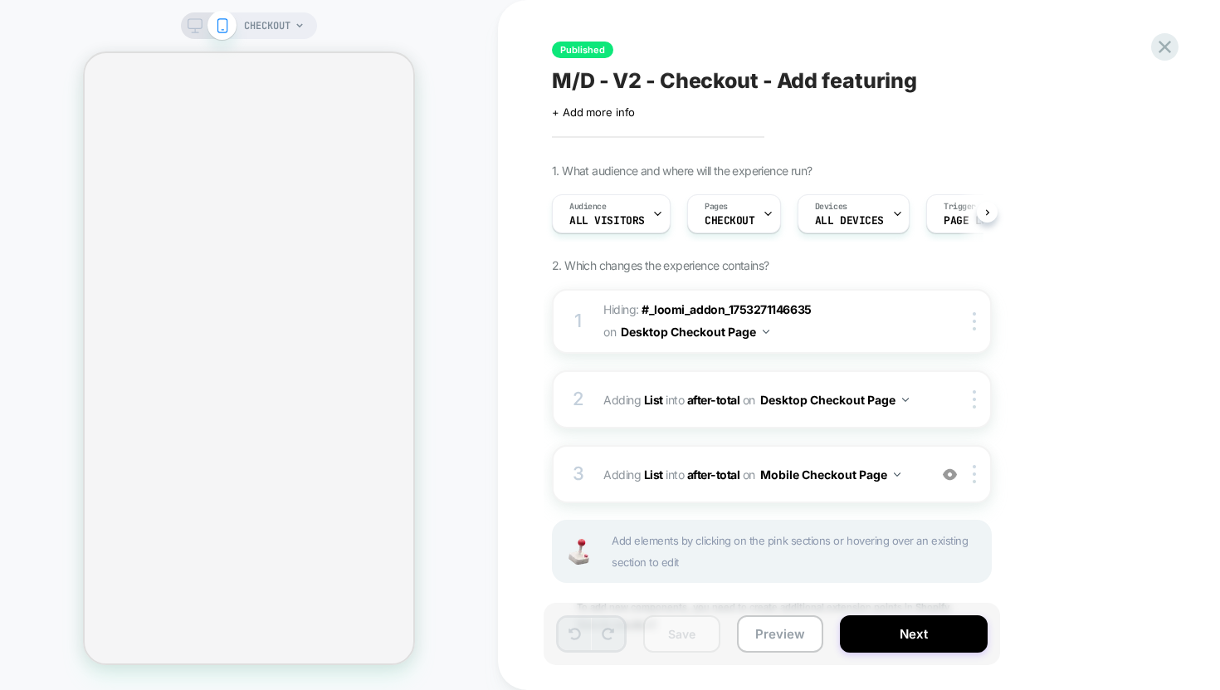
scroll to position [0, 1]
click at [258, 30] on span "CHECKOUT" at bounding box center [267, 25] width 46 height 27
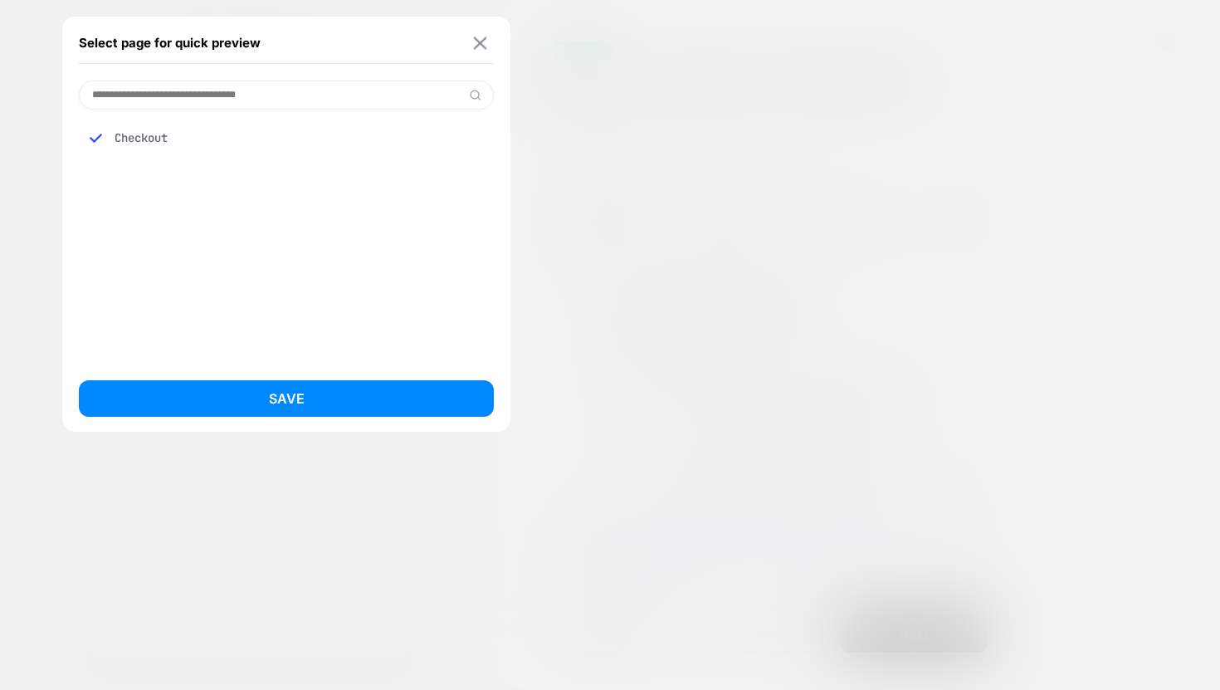
click at [477, 39] on img at bounding box center [480, 43] width 13 height 12
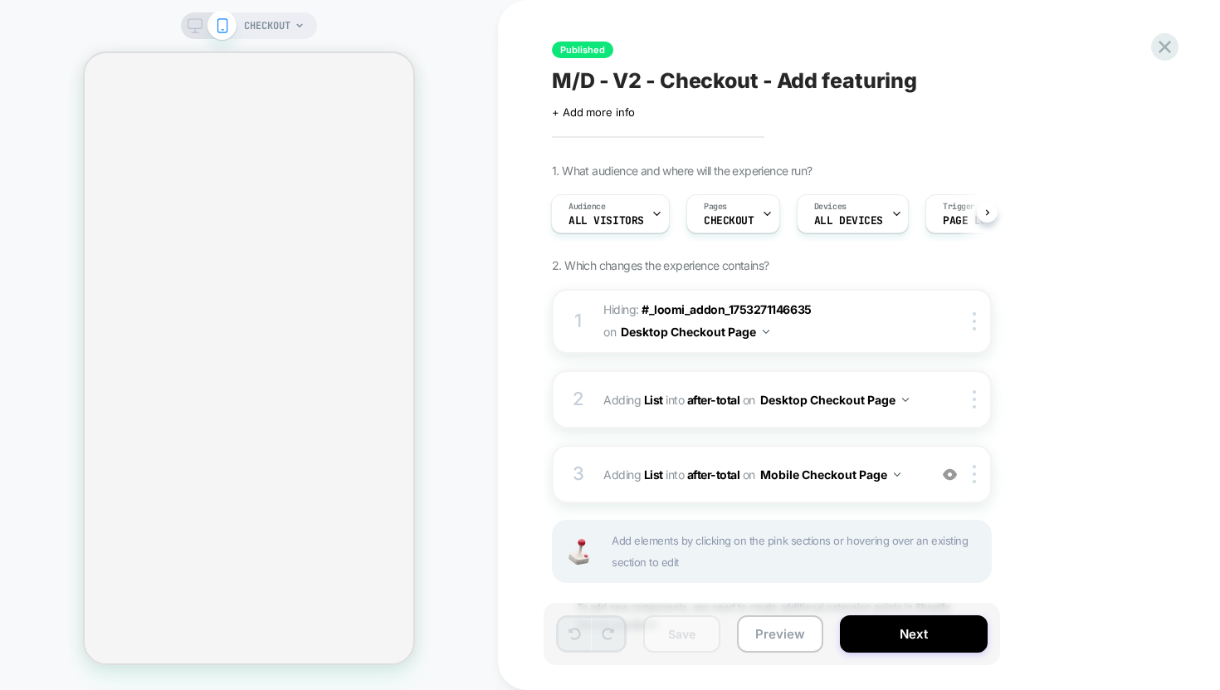
click at [281, 30] on span "CHECKOUT" at bounding box center [267, 25] width 46 height 27
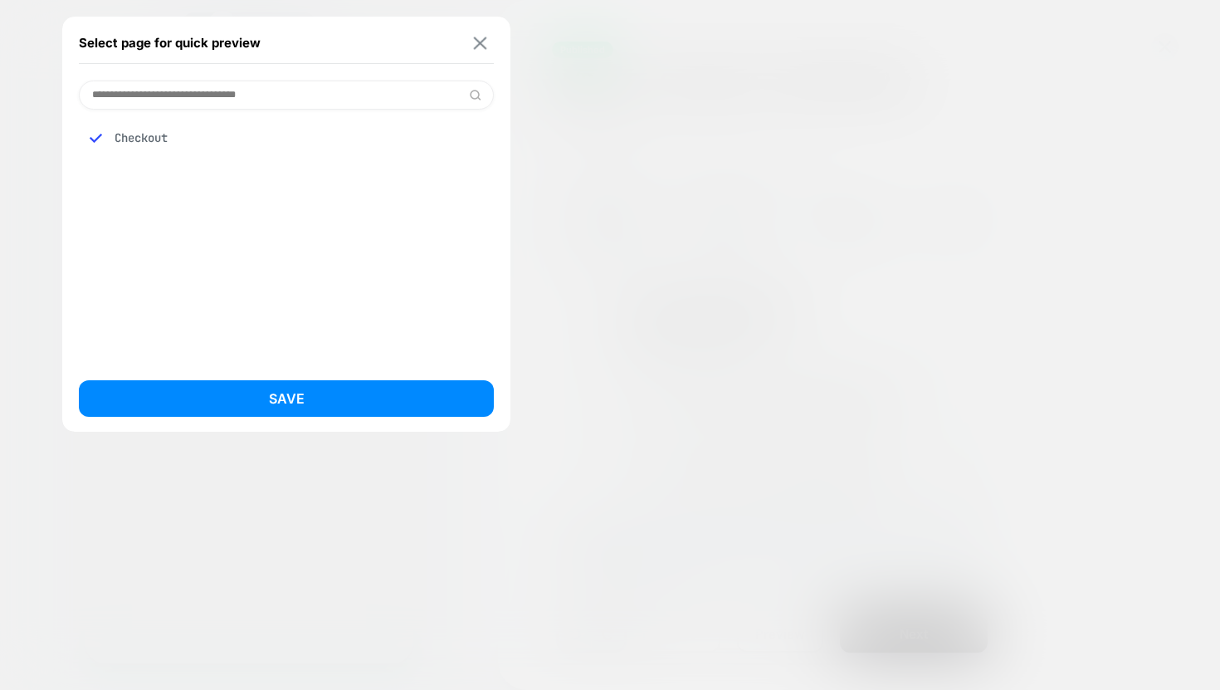
click at [481, 40] on img at bounding box center [480, 43] width 13 height 12
